Goal: Book appointment/travel/reservation

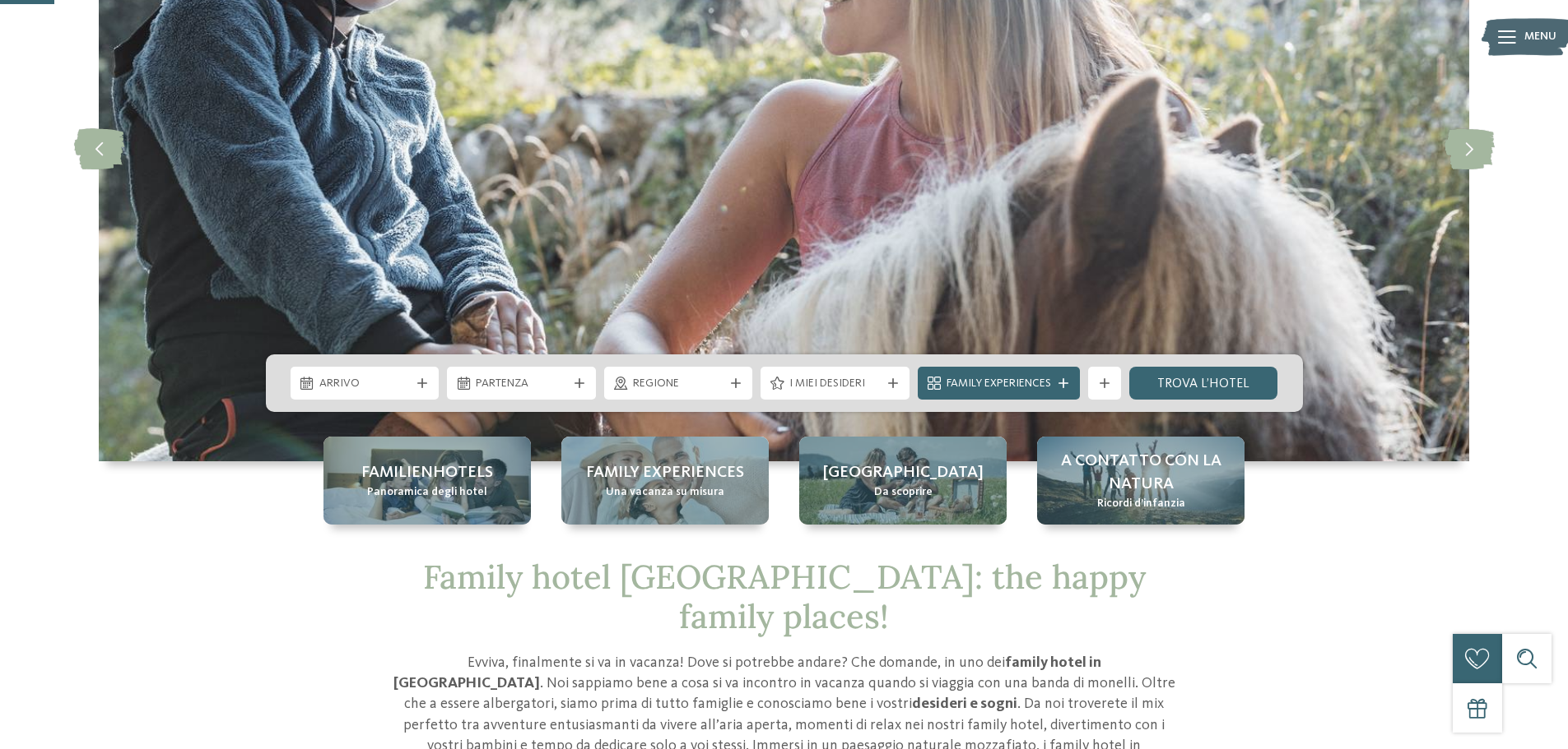
scroll to position [329, 0]
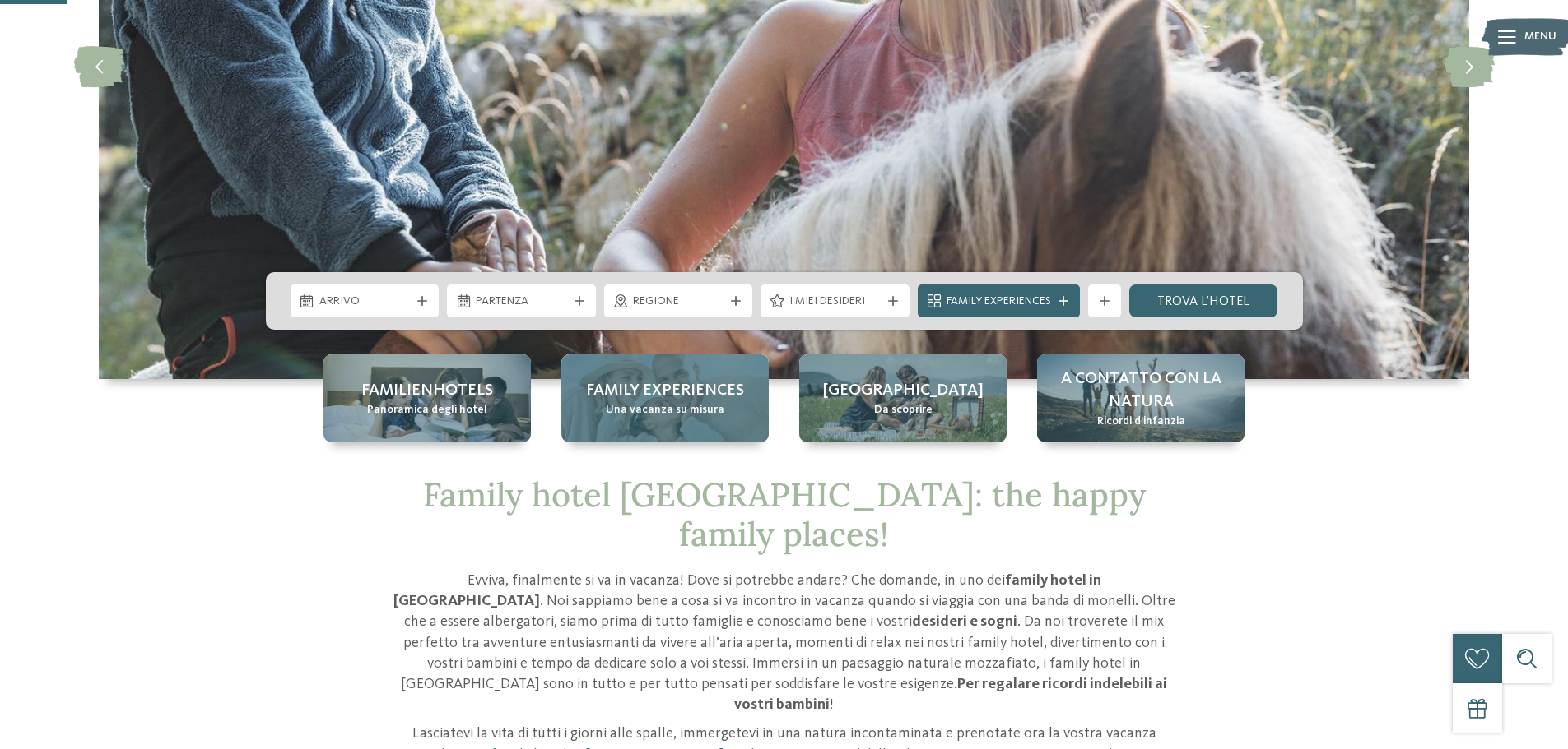
click at [664, 407] on span "Una vacanza su misura" at bounding box center [665, 411] width 118 height 17
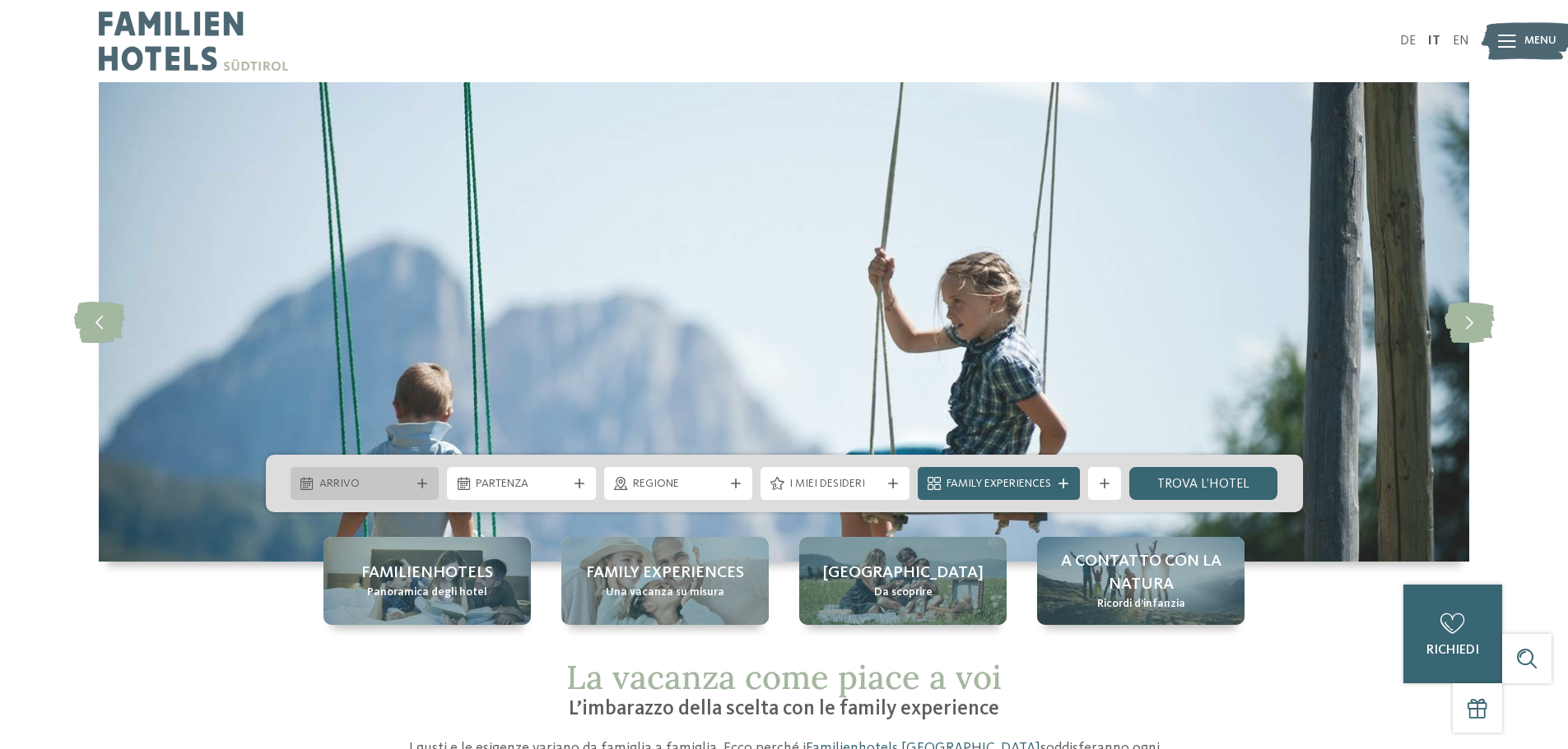
click at [407, 482] on span "Arrivo" at bounding box center [365, 485] width 91 height 17
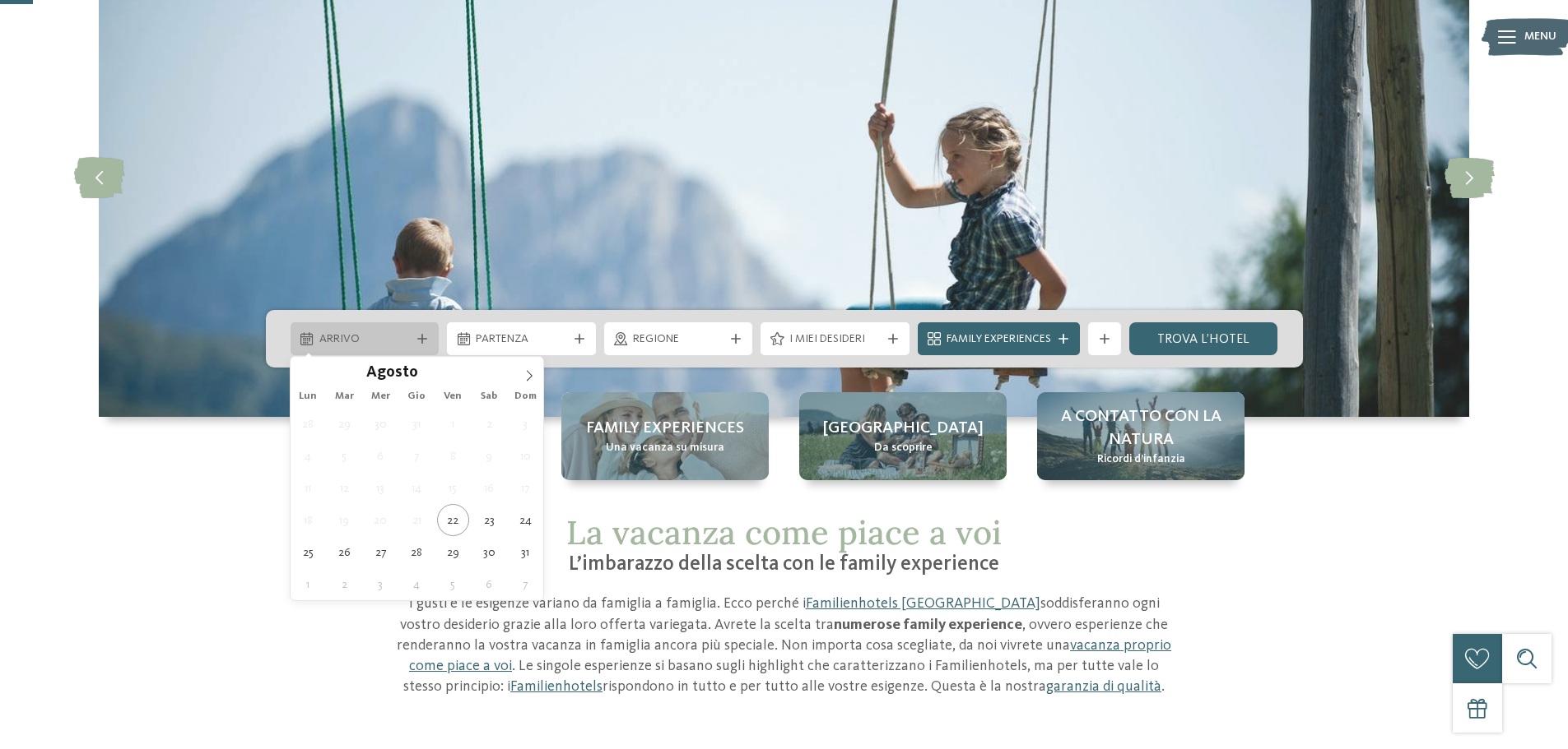
scroll to position [165, 0]
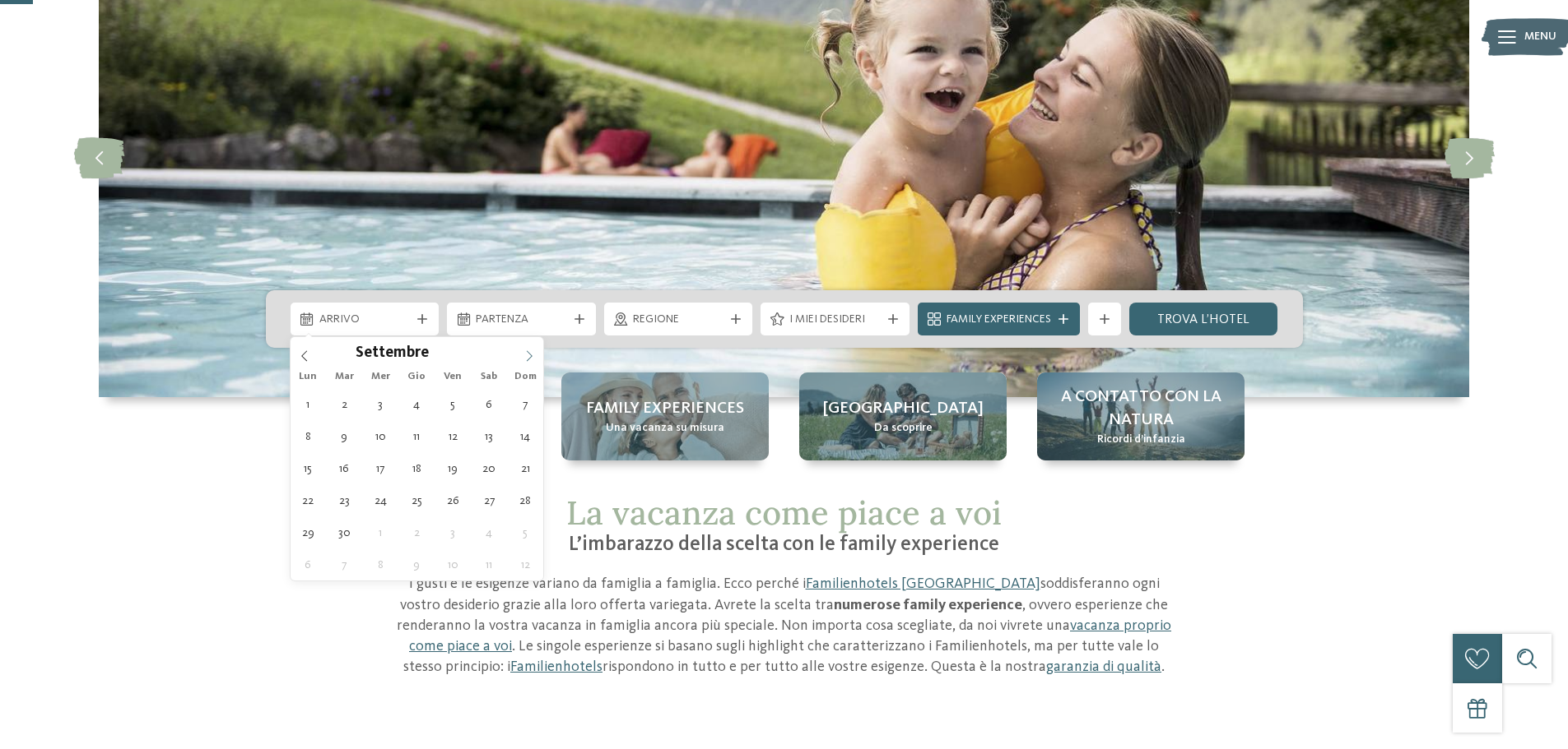
click at [528, 355] on icon at bounding box center [529, 356] width 11 height 11
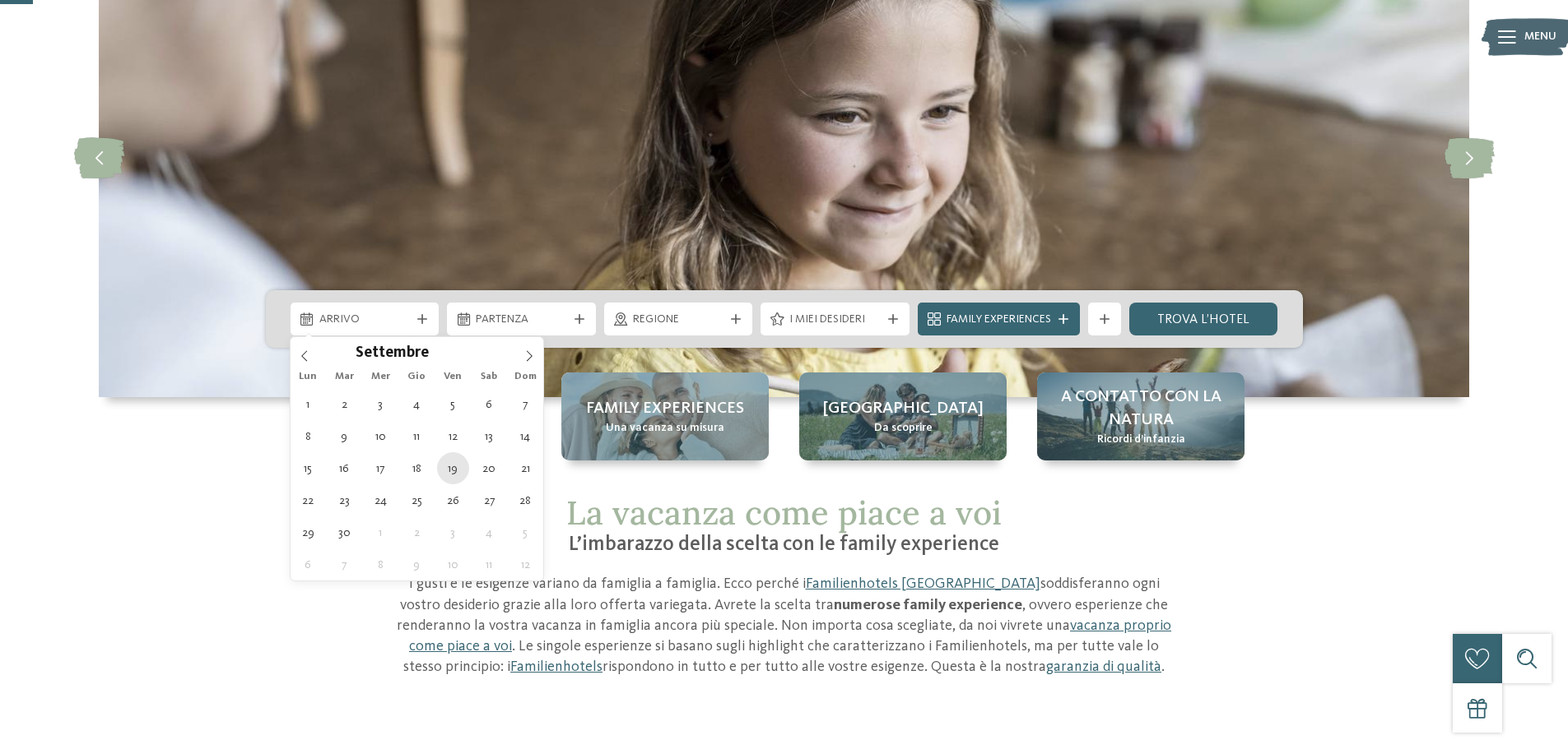
type div "19.09.2025"
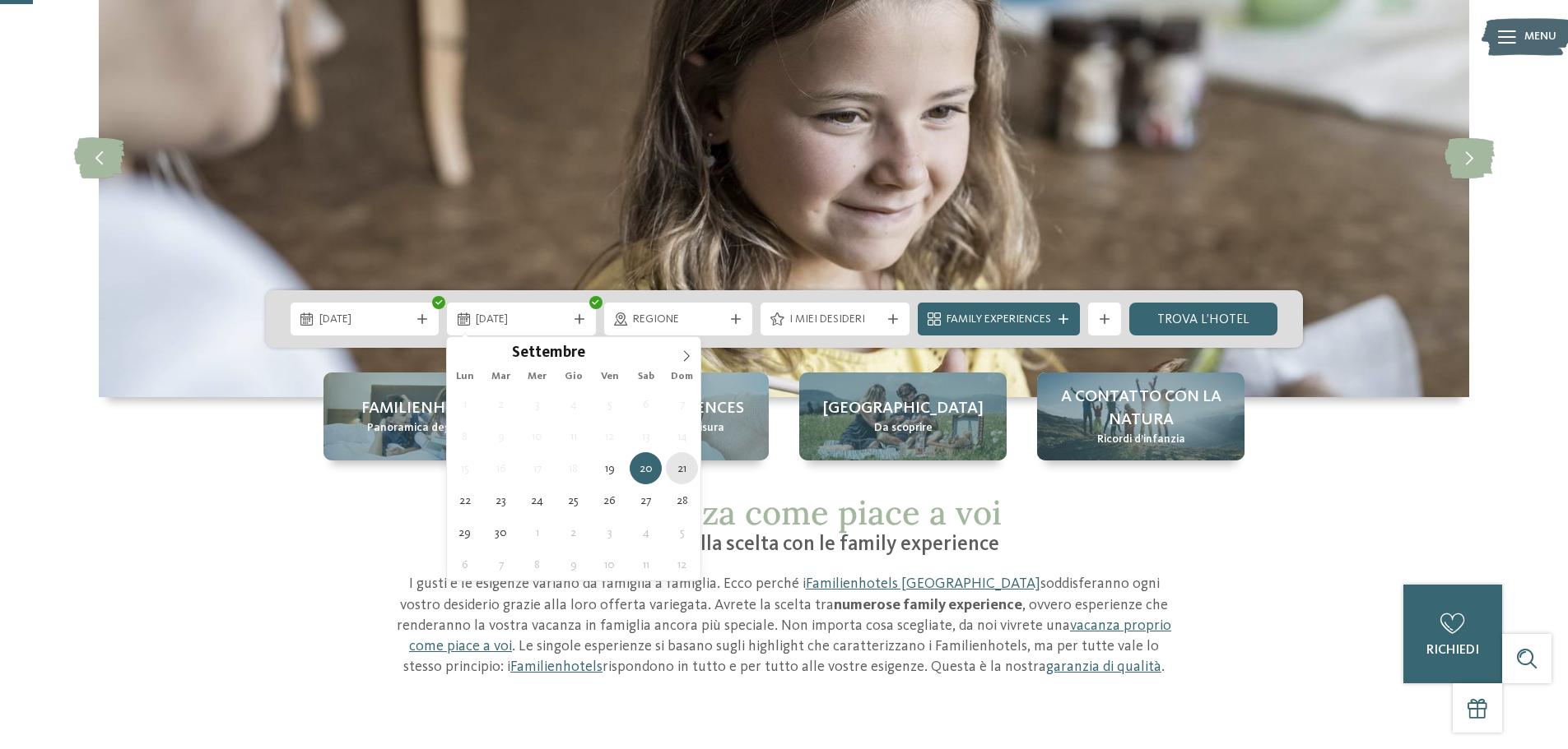
type div "21.09.2025"
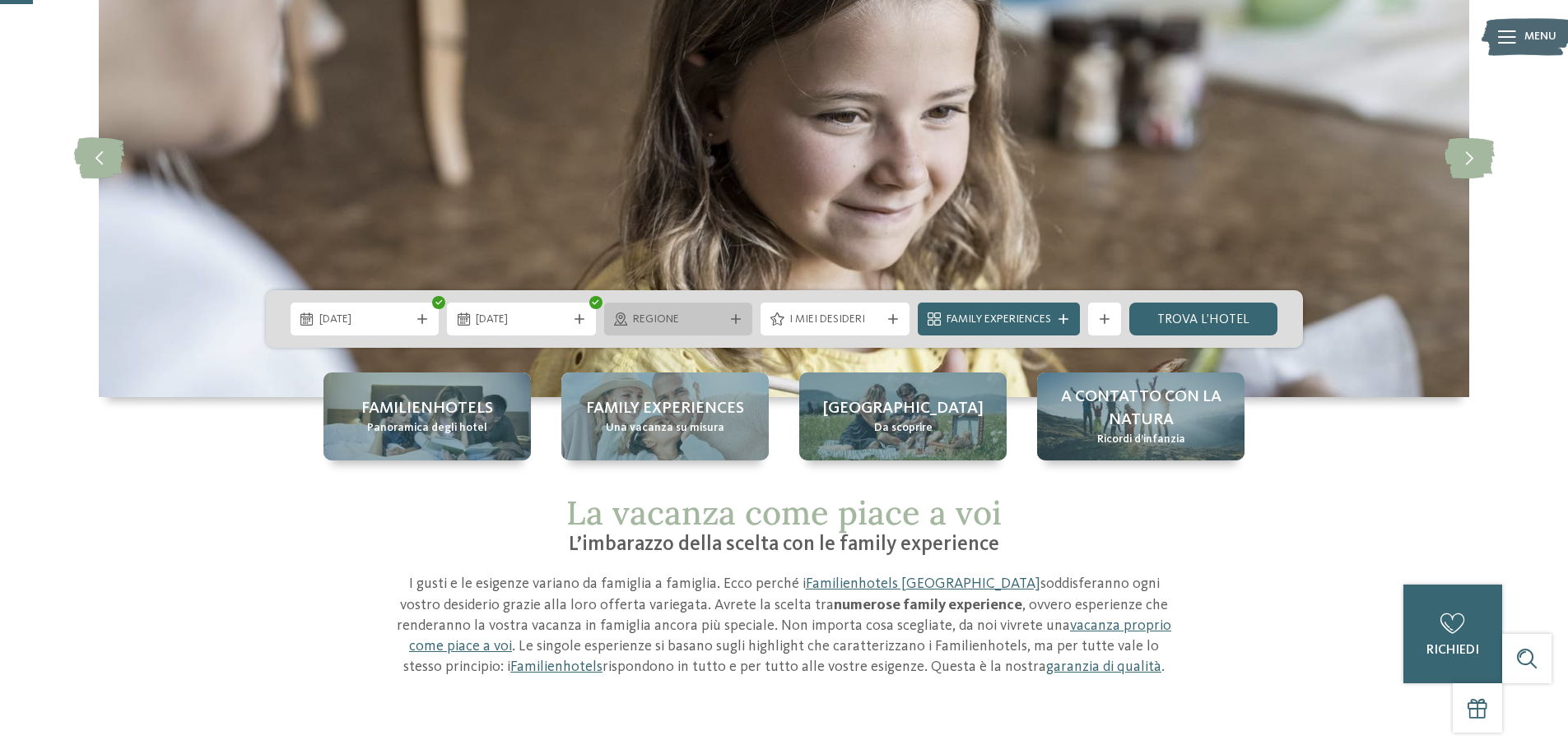
click at [701, 321] on span "Regione" at bounding box center [678, 321] width 91 height 17
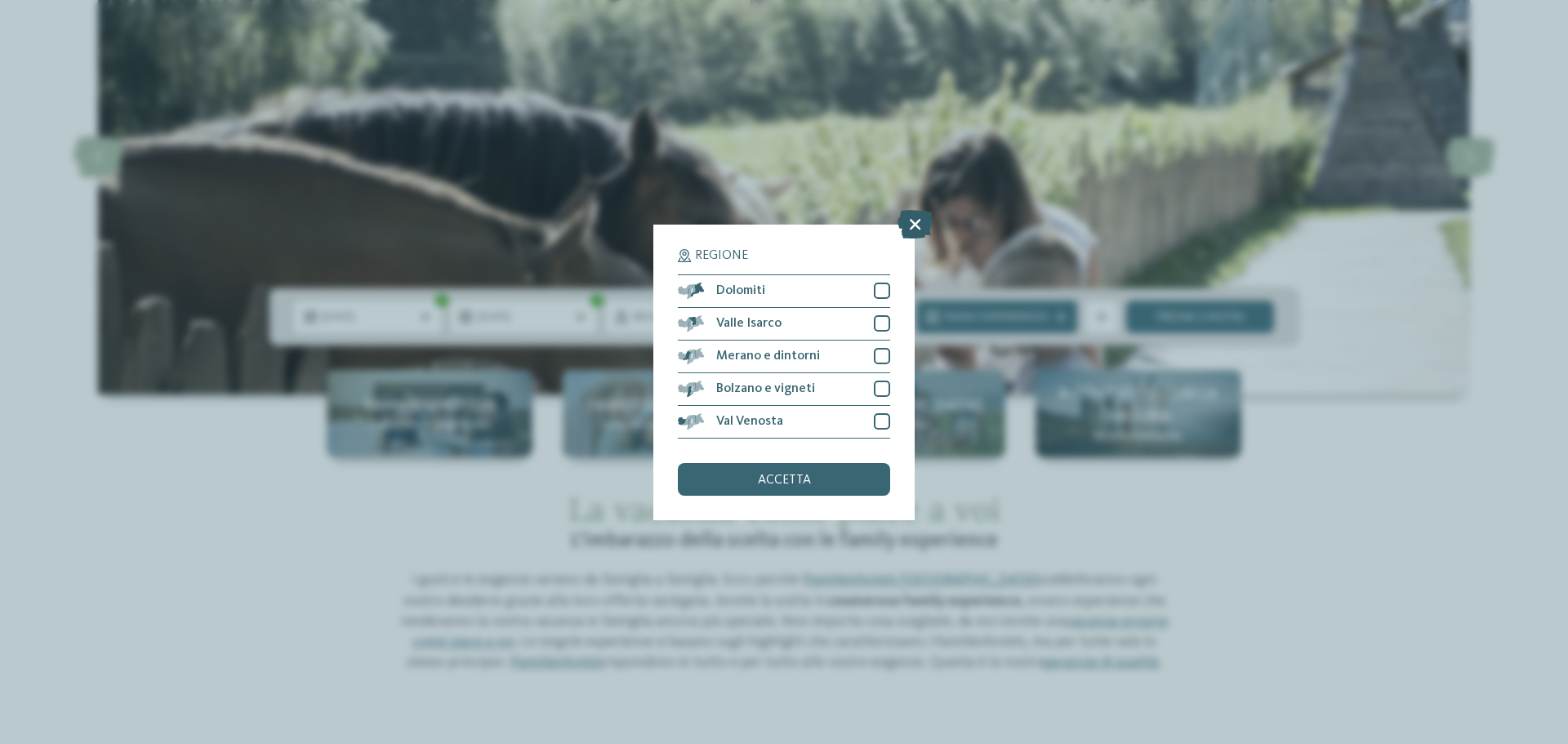
click at [910, 225] on icon at bounding box center [915, 223] width 35 height 29
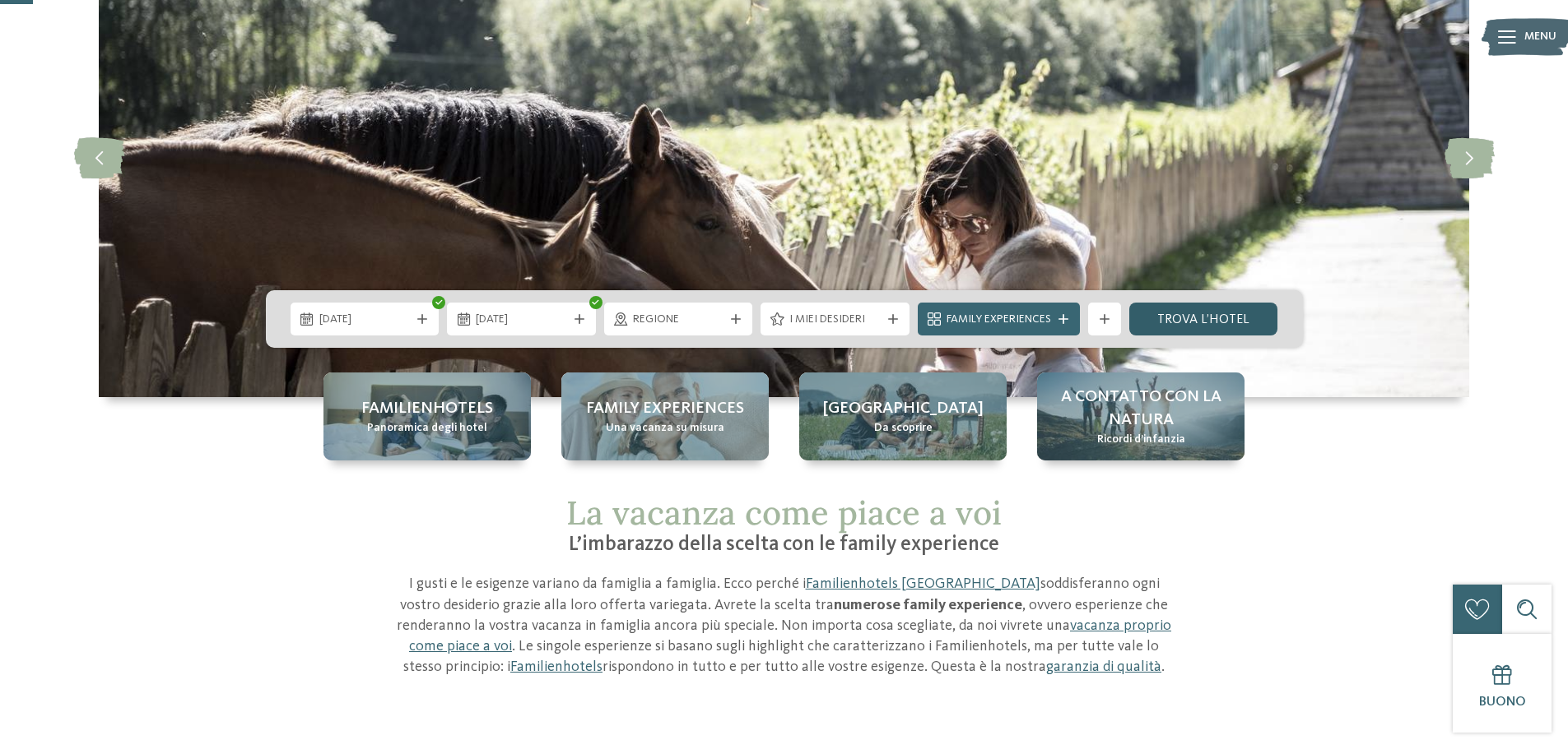
click at [1214, 326] on link "trova l’hotel" at bounding box center [1203, 319] width 149 height 33
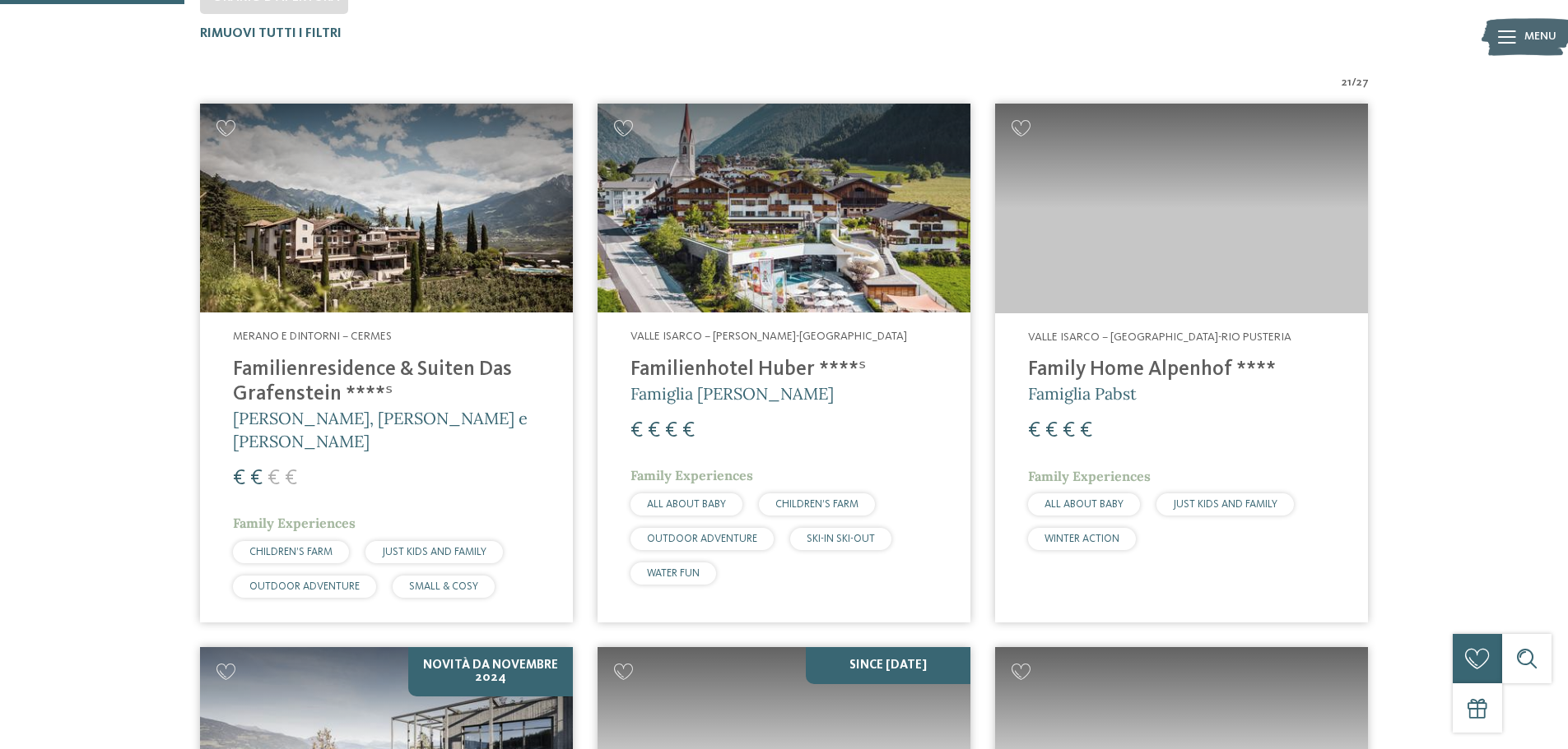
scroll to position [540, 0]
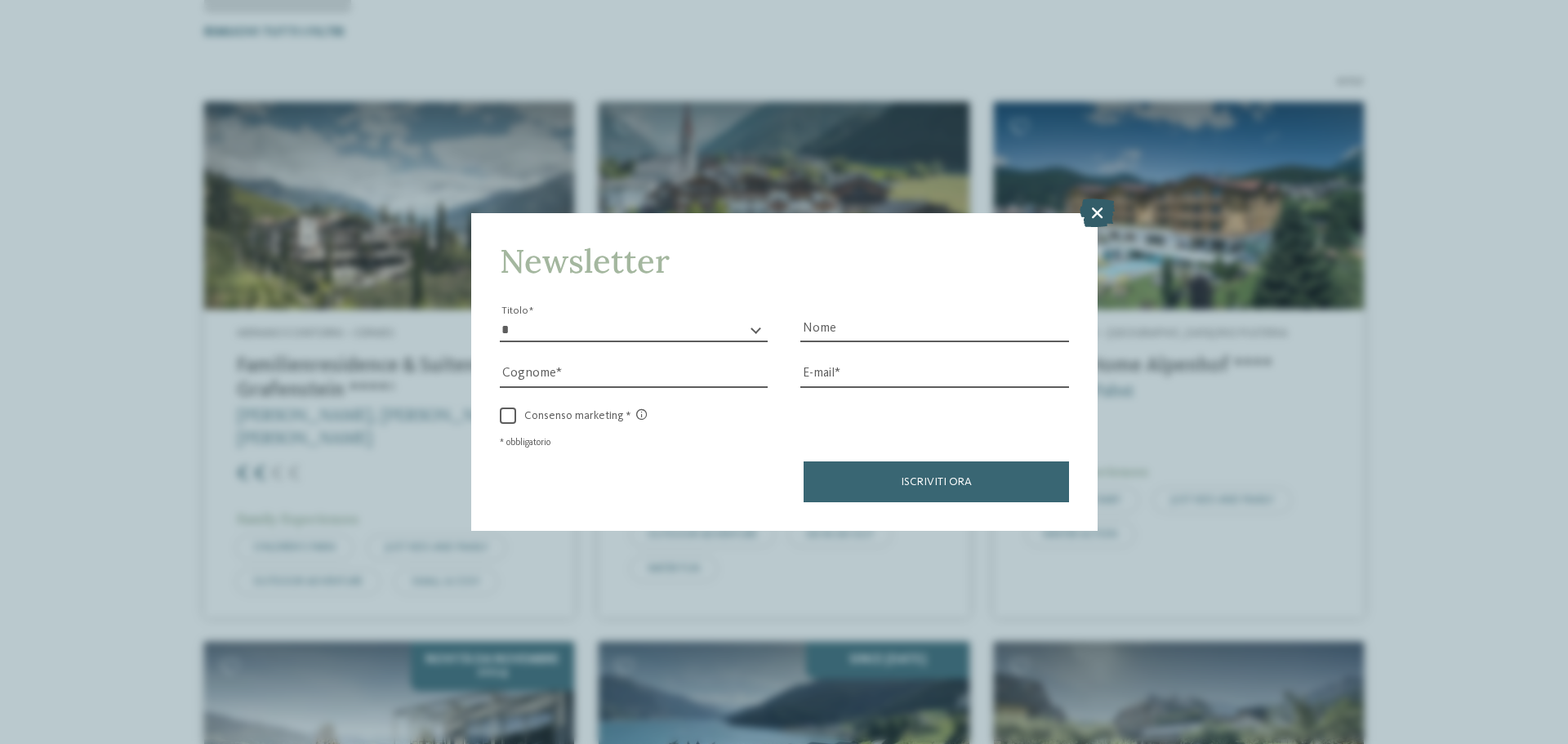
click at [1088, 215] on icon at bounding box center [1097, 212] width 35 height 29
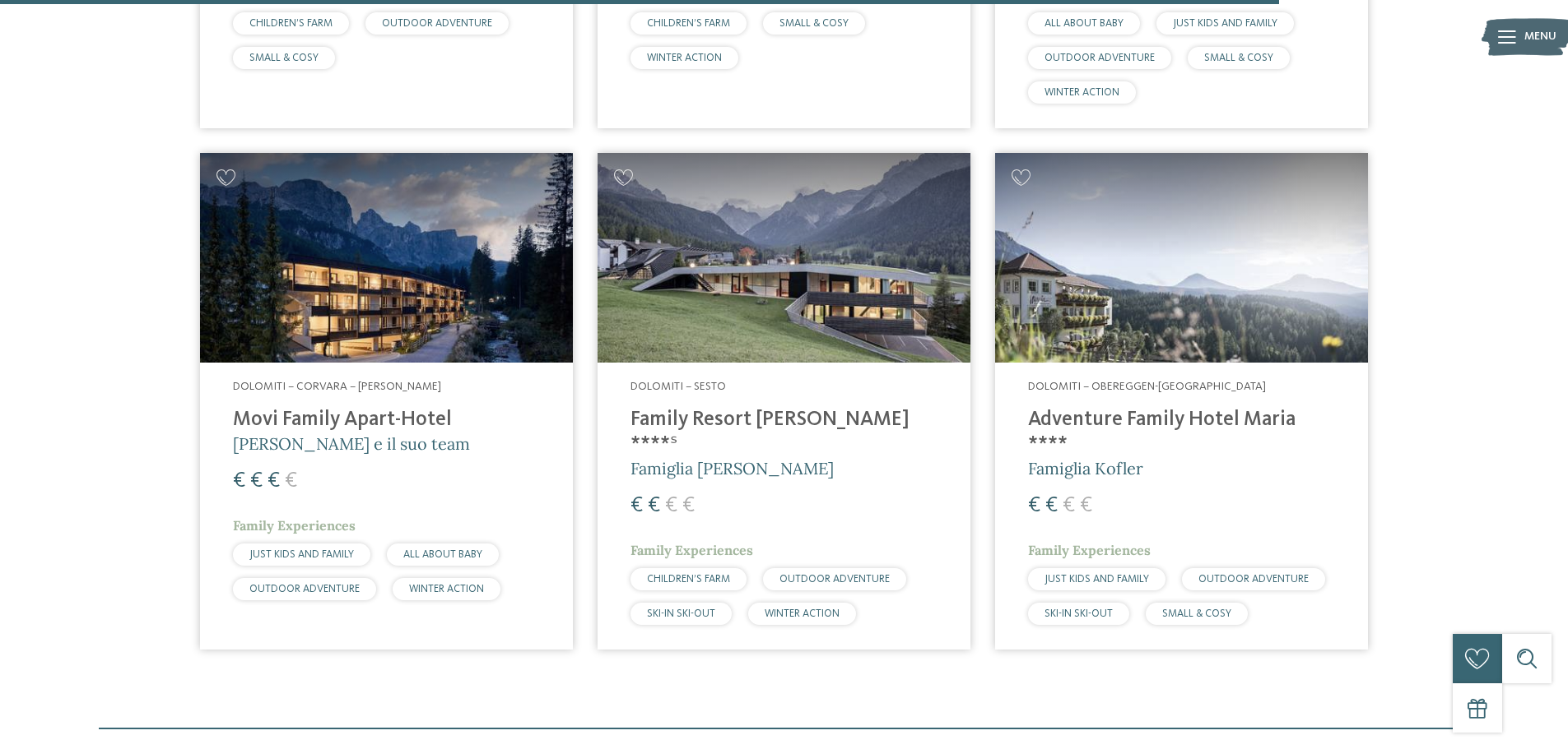
scroll to position [3748, 0]
